Goal: Navigation & Orientation: Find specific page/section

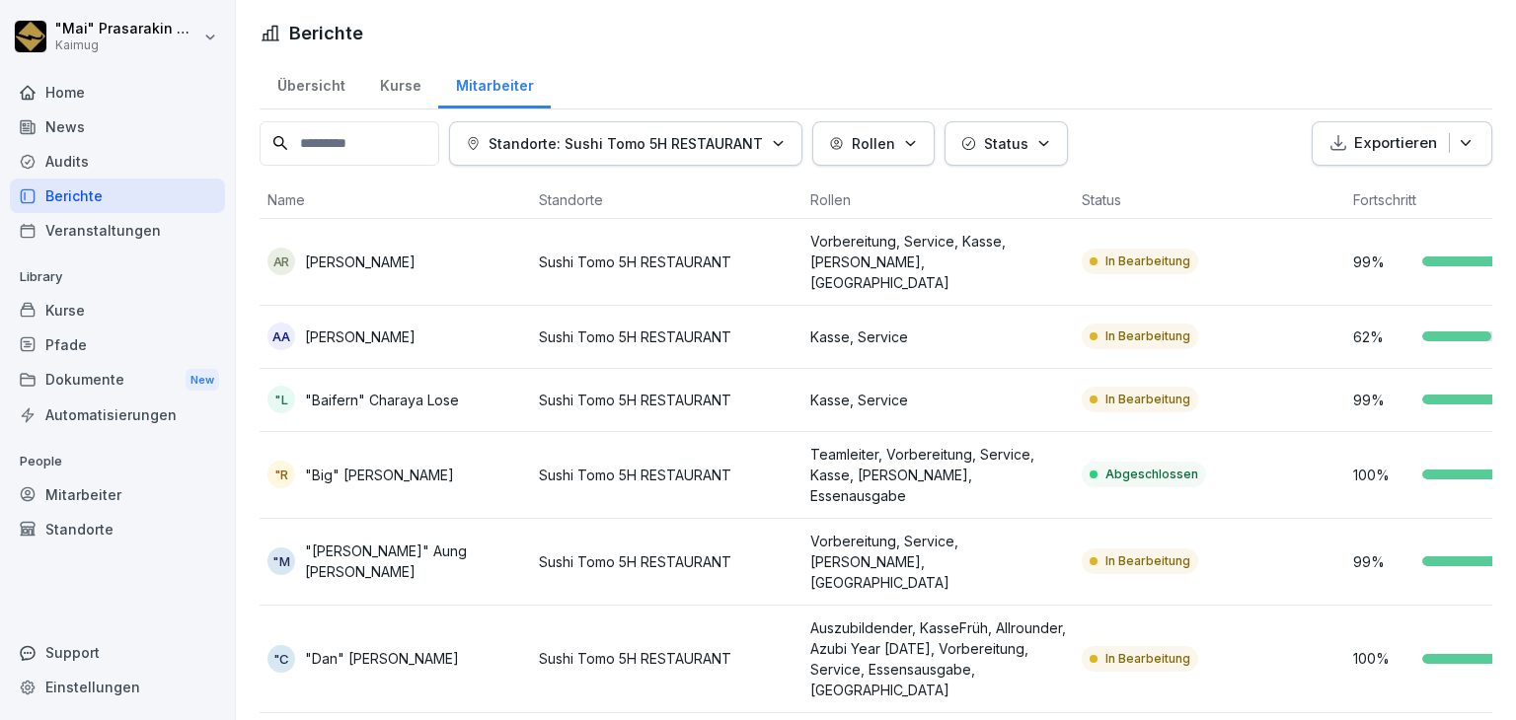
click at [326, 88] on div "Übersicht" at bounding box center [311, 83] width 103 height 50
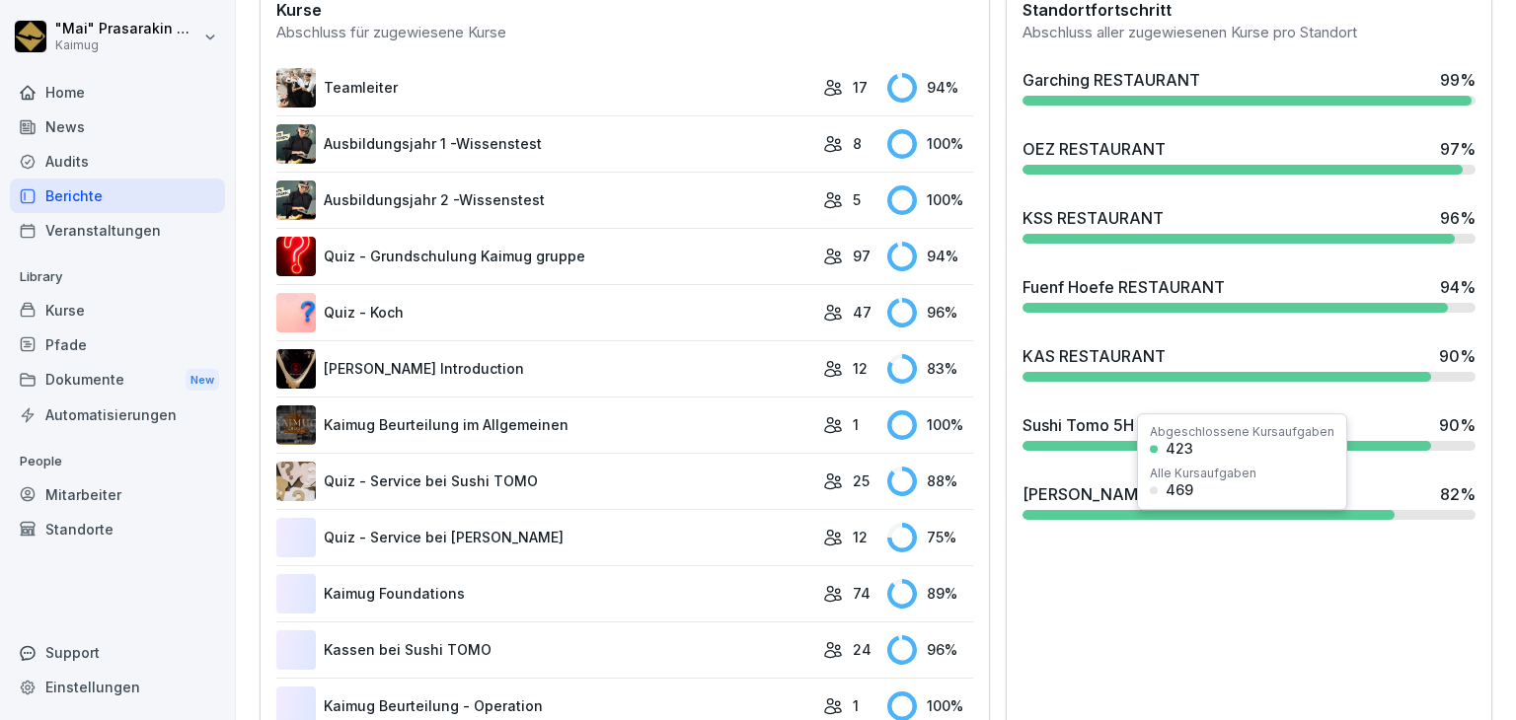
scroll to position [592, 0]
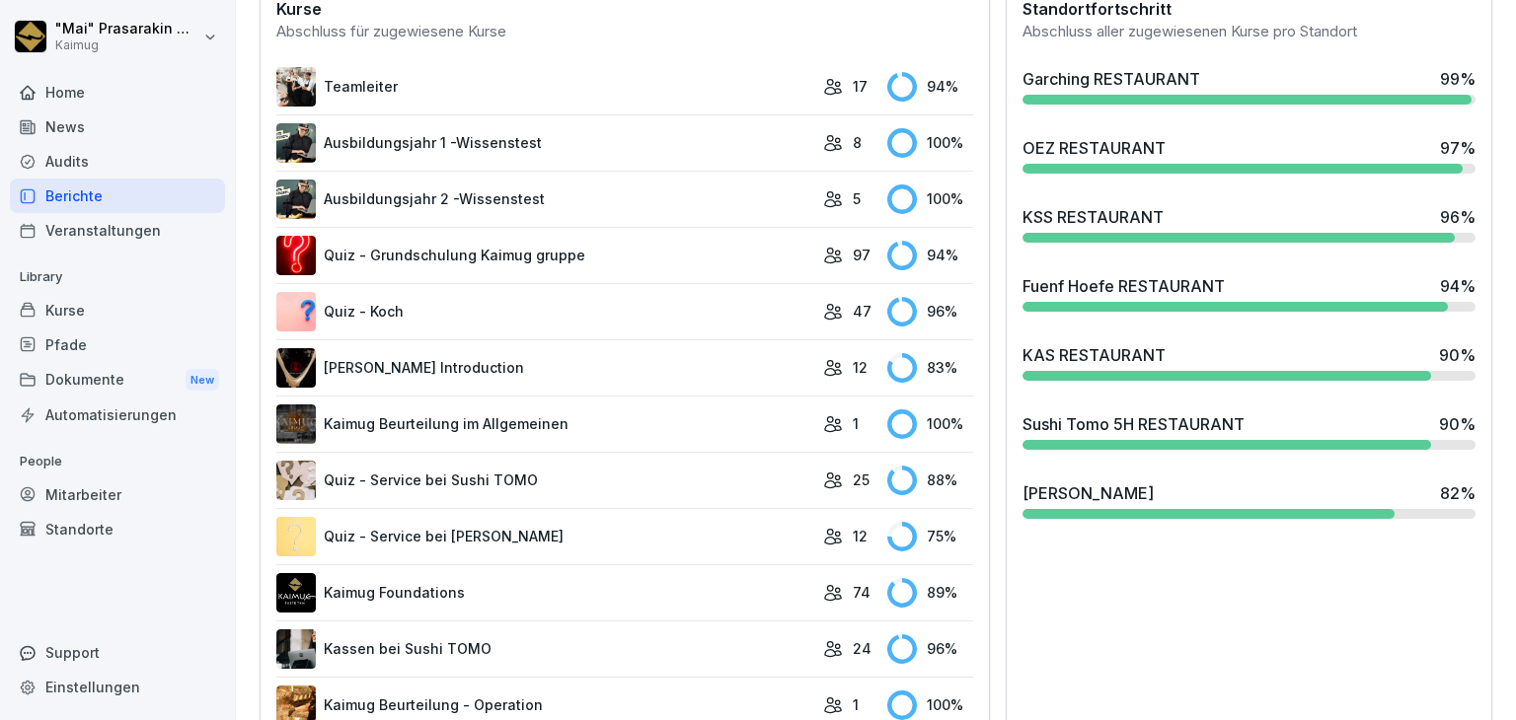
click at [1108, 509] on div at bounding box center [1208, 514] width 372 height 10
